Goal: Transaction & Acquisition: Purchase product/service

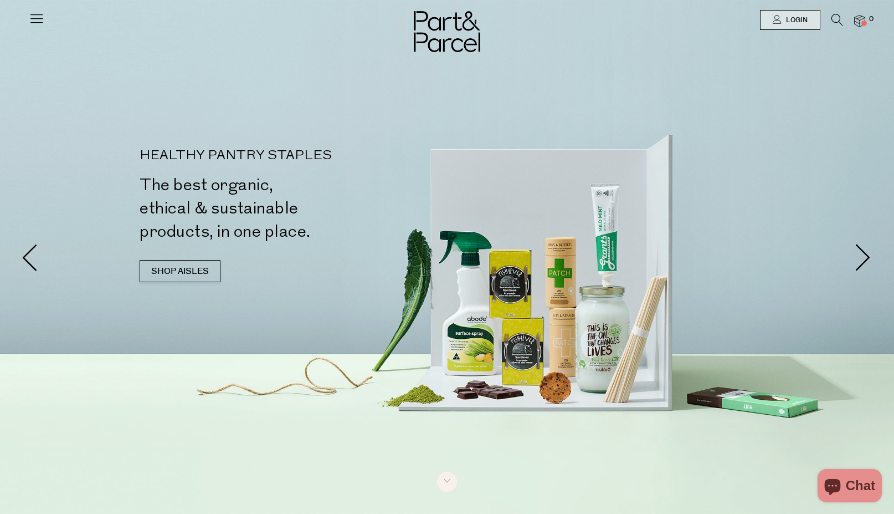
click at [572, 71] on div at bounding box center [447, 257] width 894 height 514
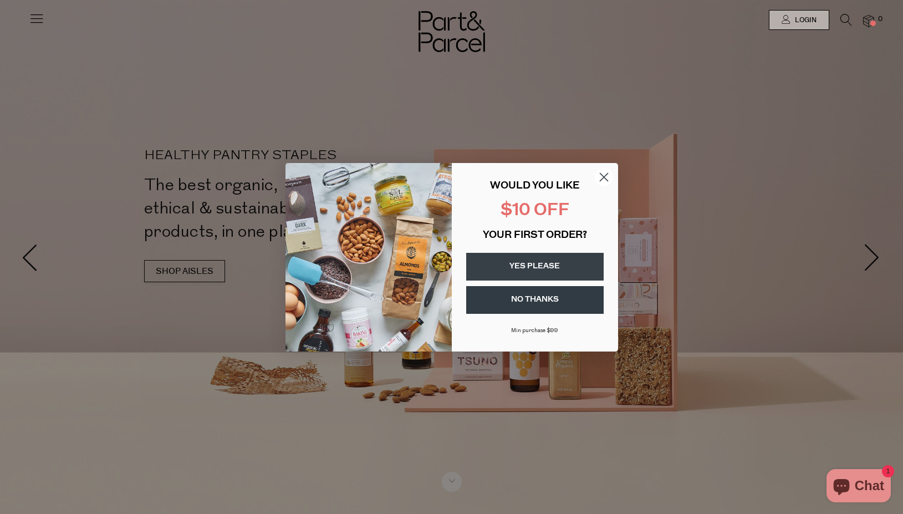
drag, startPoint x: 567, startPoint y: 299, endPoint x: 573, endPoint y: 291, distance: 9.9
click at [567, 299] on button "NO THANKS" at bounding box center [534, 300] width 137 height 28
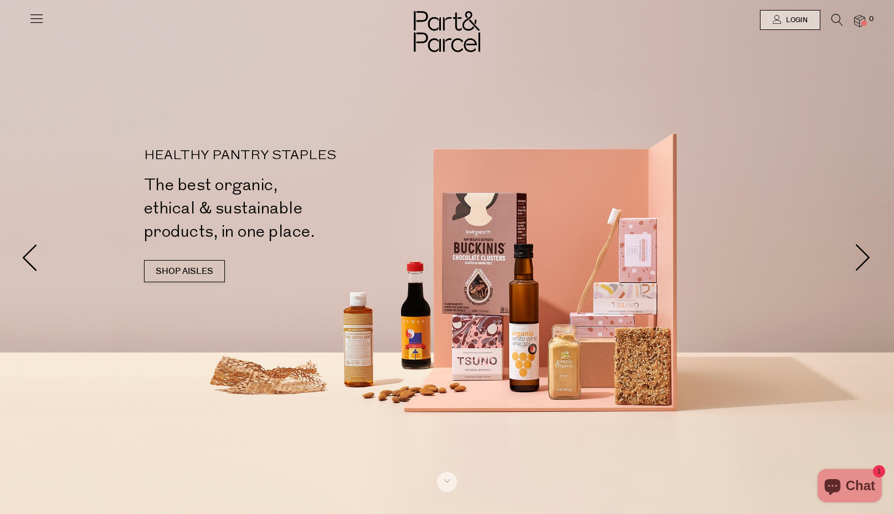
click at [29, 16] on icon at bounding box center [37, 19] width 16 height 16
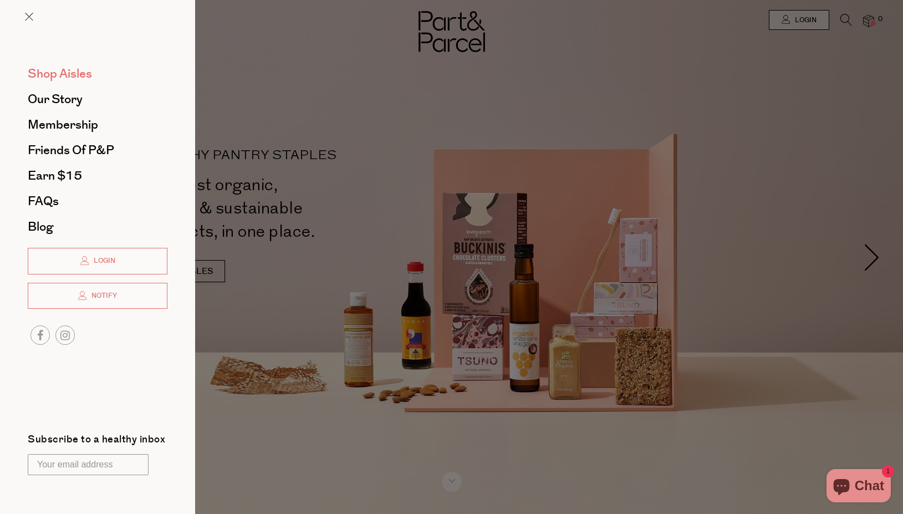
click at [64, 75] on span "Shop Aisles" at bounding box center [60, 74] width 64 height 18
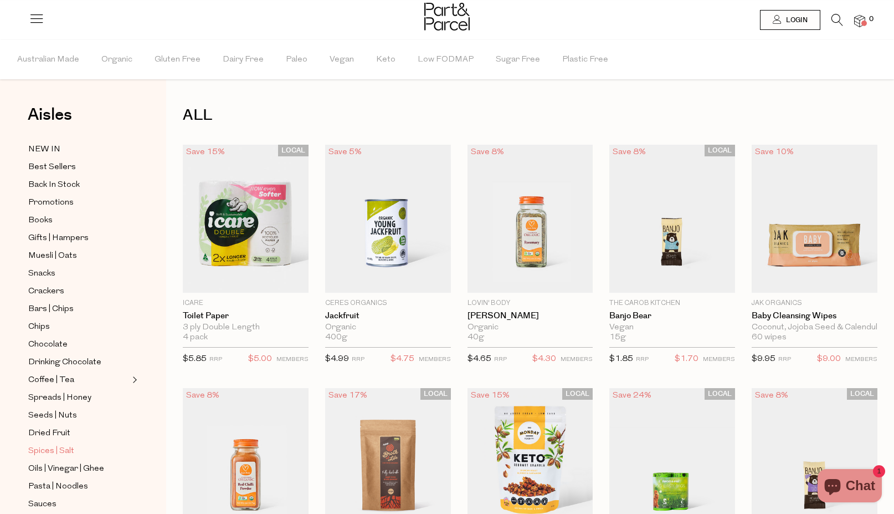
scroll to position [55, 0]
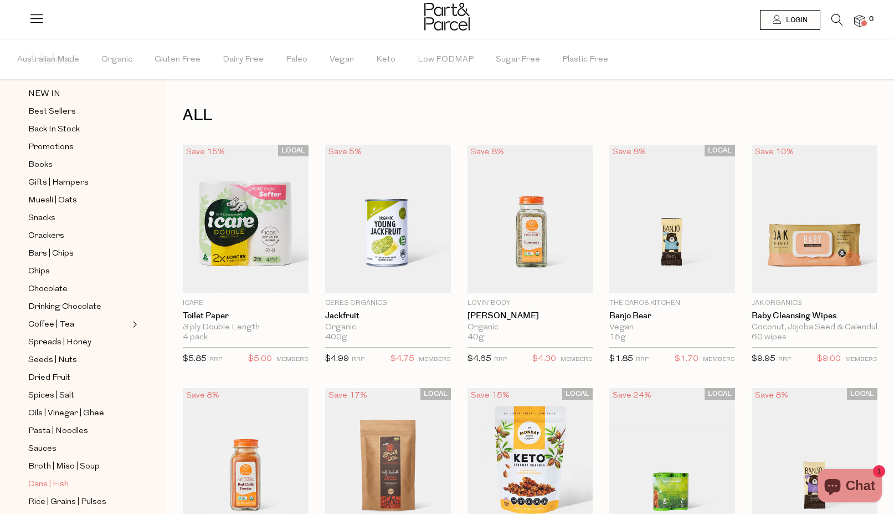
click at [58, 478] on span "Cans | Fish" at bounding box center [48, 484] width 40 height 13
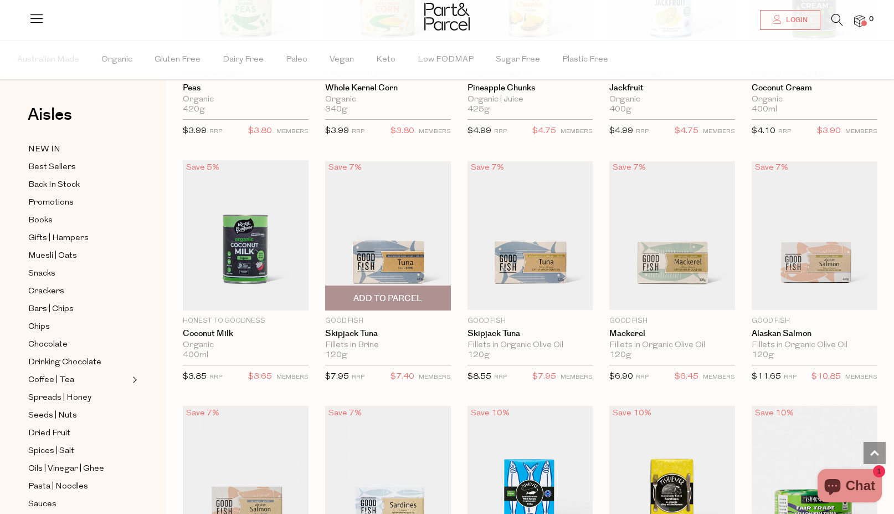
scroll to position [776, 0]
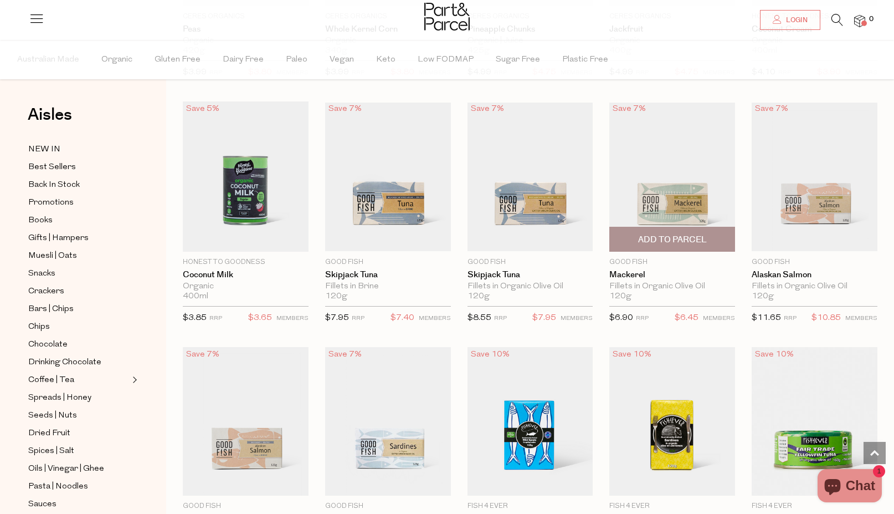
click at [665, 155] on img at bounding box center [673, 177] width 126 height 149
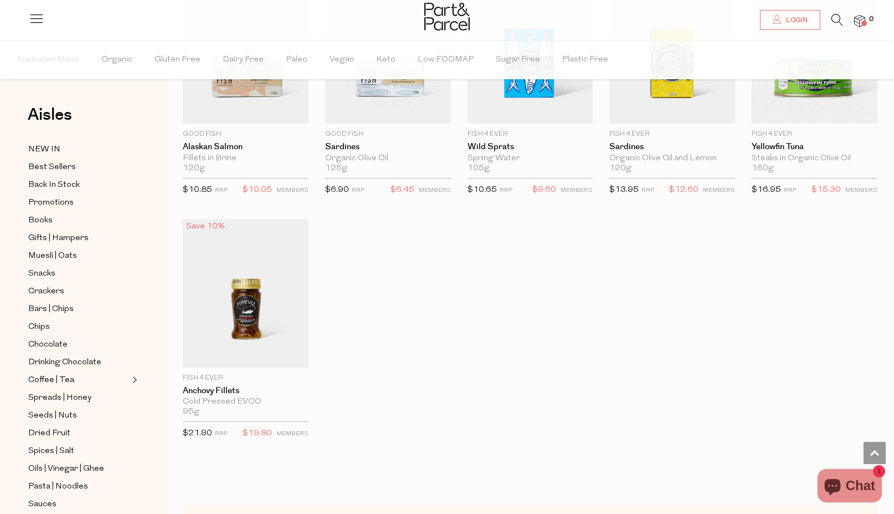
scroll to position [1160, 0]
